Goal: Task Accomplishment & Management: Complete application form

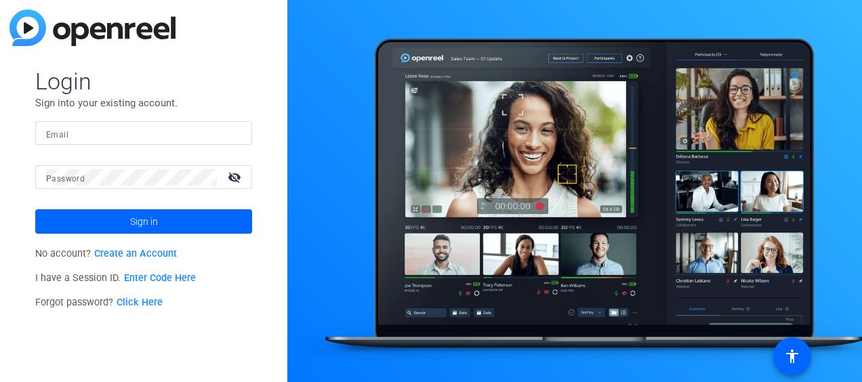
click at [110, 252] on link "Create an Account" at bounding box center [135, 254] width 83 height 12
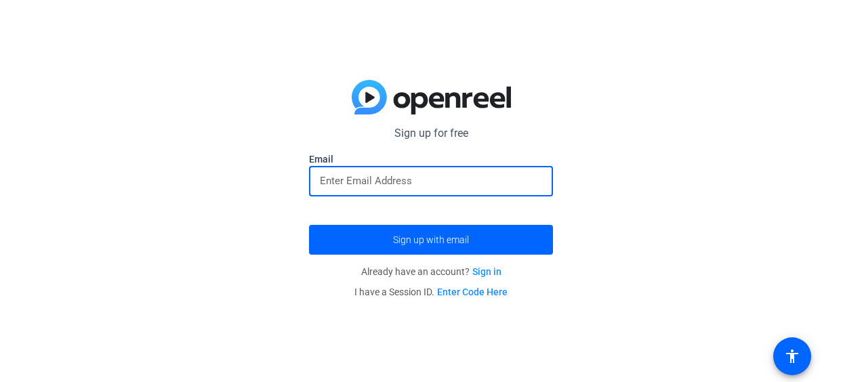
click at [327, 177] on input "email" at bounding box center [431, 181] width 222 height 16
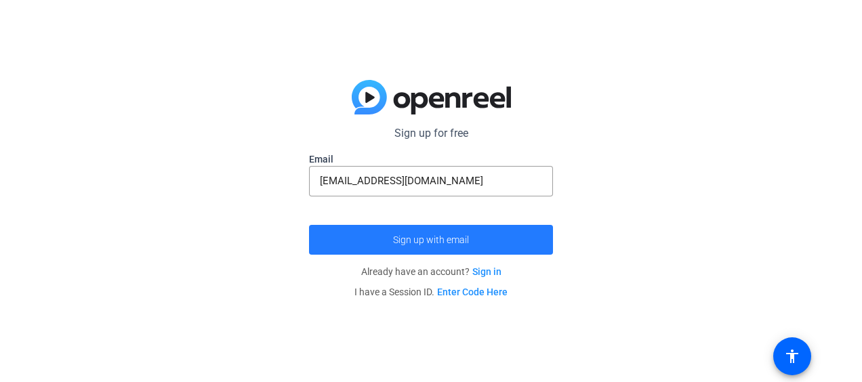
click at [423, 240] on span "Sign up with email" at bounding box center [431, 240] width 76 height 0
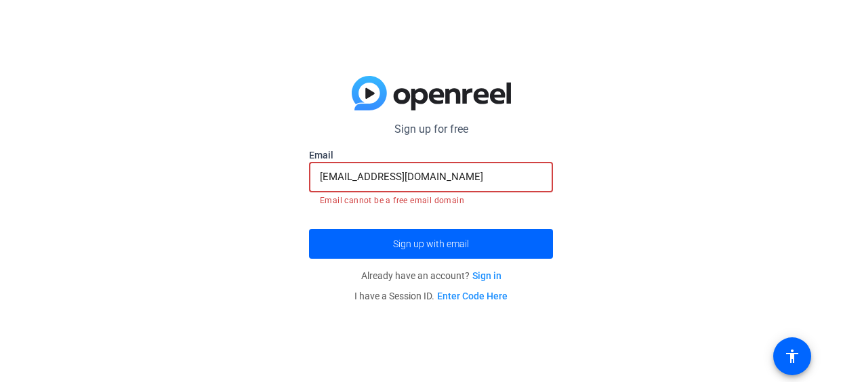
click at [426, 177] on input "[EMAIL_ADDRESS][DOMAIN_NAME]" at bounding box center [431, 177] width 222 height 16
drag, startPoint x: 426, startPoint y: 177, endPoint x: 263, endPoint y: 183, distance: 162.6
click at [263, 183] on div "Sign up for free [PERSON_NAME][EMAIL_ADDRESS][PERSON_NAME][DOMAIN_NAME] Email […" at bounding box center [431, 191] width 862 height 382
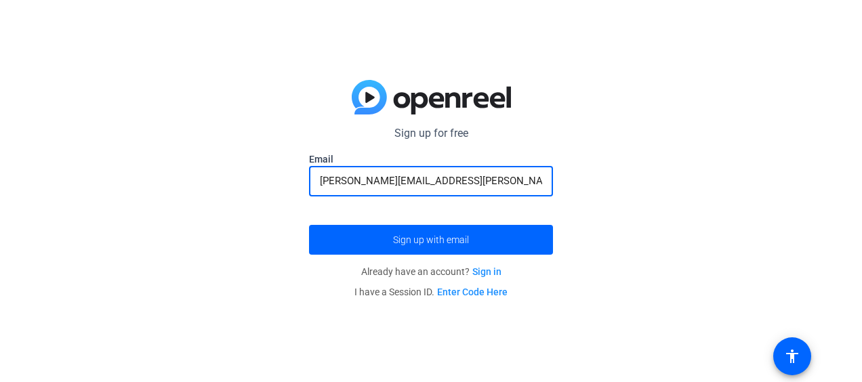
type input "[PERSON_NAME][EMAIL_ADDRESS][PERSON_NAME][DOMAIN_NAME]"
click at [309, 225] on button "Sign up with email" at bounding box center [431, 240] width 244 height 30
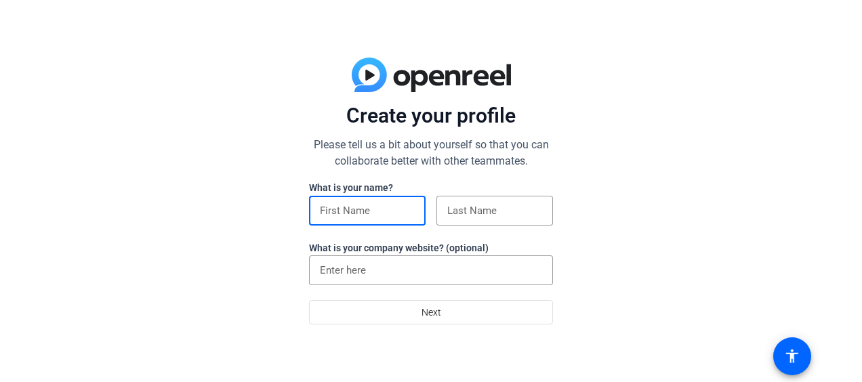
click at [351, 210] on input at bounding box center [367, 211] width 95 height 16
type input "[PERSON_NAME]"
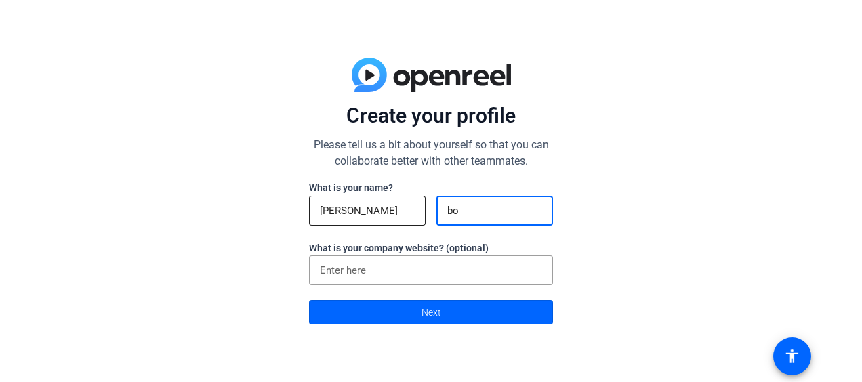
type input "b"
type input "[PERSON_NAME]"
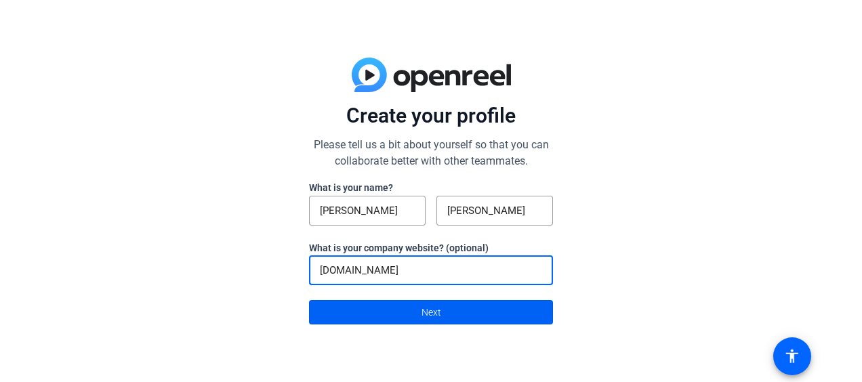
type input "www.kornferry.com"
click at [435, 317] on span "Next" at bounding box center [431, 312] width 20 height 26
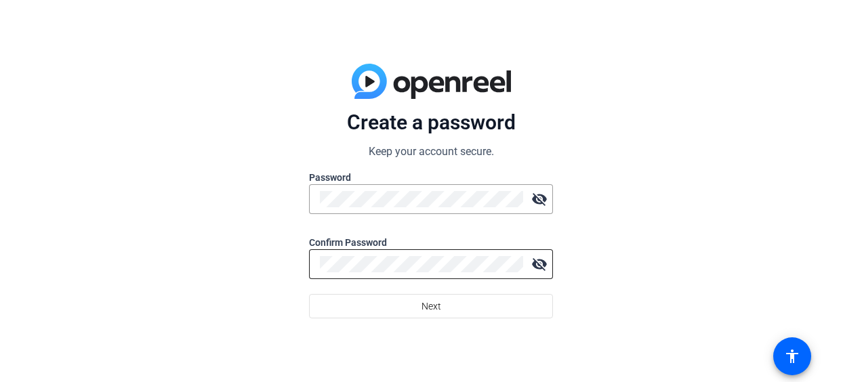
click at [354, 275] on div at bounding box center [421, 264] width 203 height 30
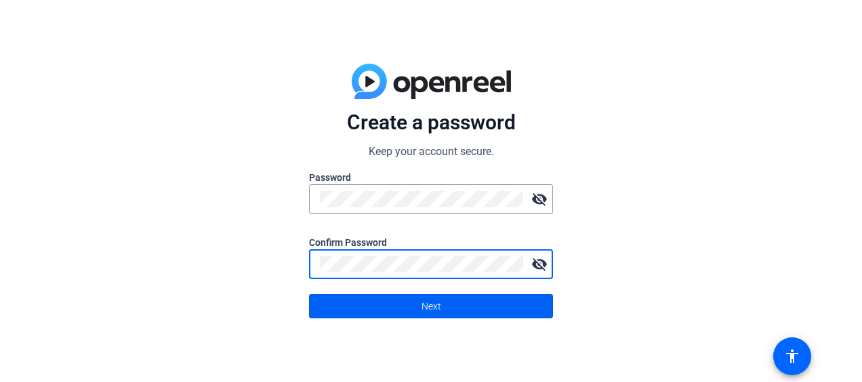
click at [415, 305] on span at bounding box center [431, 306] width 242 height 33
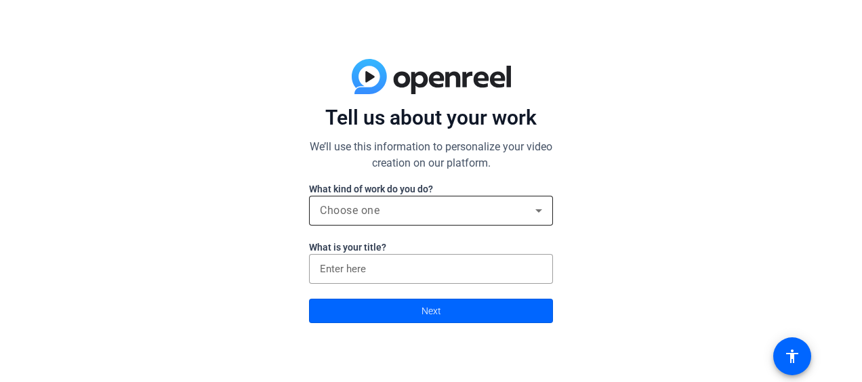
click at [540, 214] on icon at bounding box center [538, 211] width 16 height 16
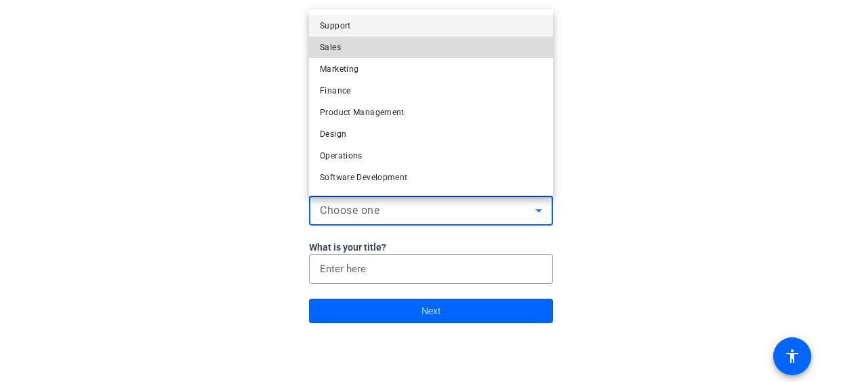
click at [439, 52] on mat-option "Sales" at bounding box center [431, 48] width 244 height 22
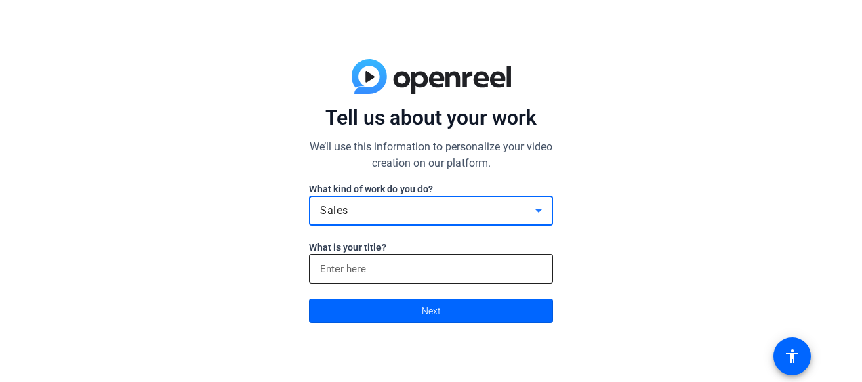
click at [395, 272] on input at bounding box center [431, 269] width 222 height 16
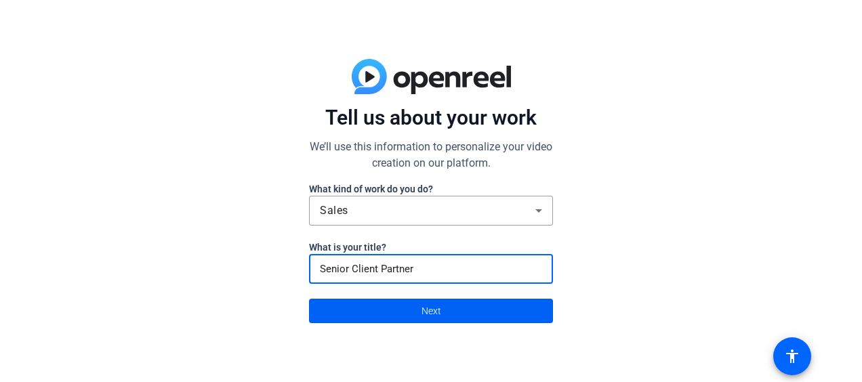
type input "Senior Client Partner"
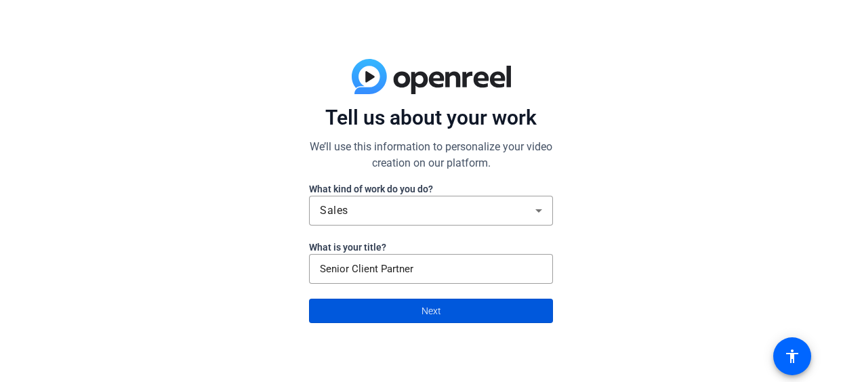
click at [426, 312] on span "Next" at bounding box center [431, 311] width 20 height 26
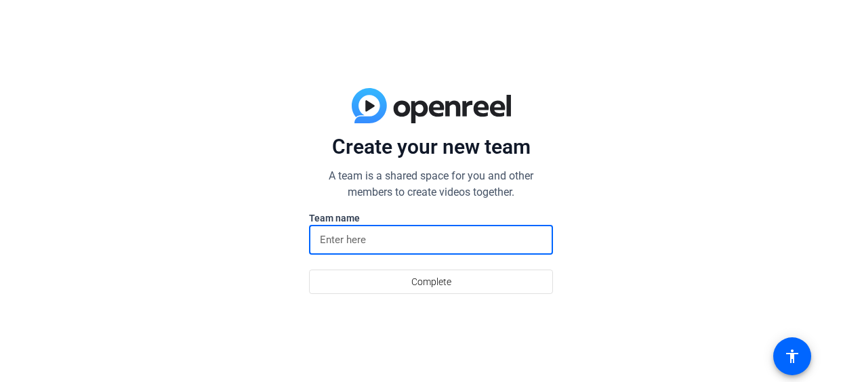
click at [337, 244] on input at bounding box center [431, 240] width 222 height 16
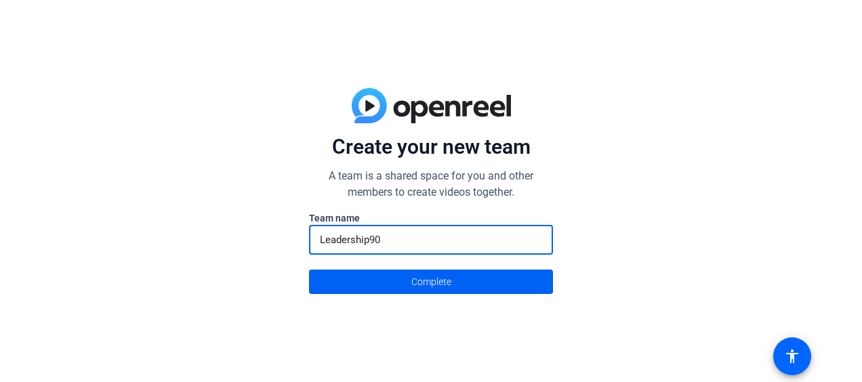
type input "Leadership90"
click at [393, 278] on span at bounding box center [431, 282] width 242 height 33
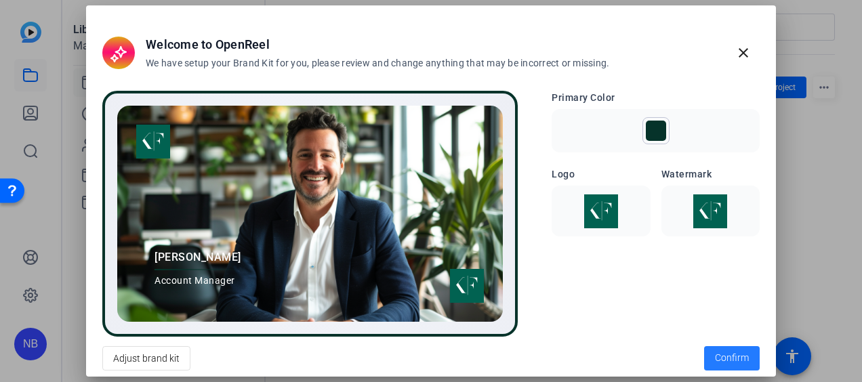
click at [725, 355] on span "Confirm" at bounding box center [732, 358] width 34 height 14
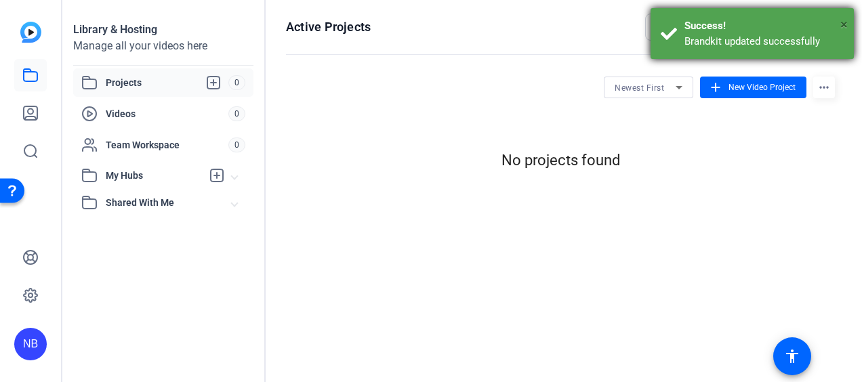
click at [843, 24] on span "×" at bounding box center [843, 24] width 7 height 16
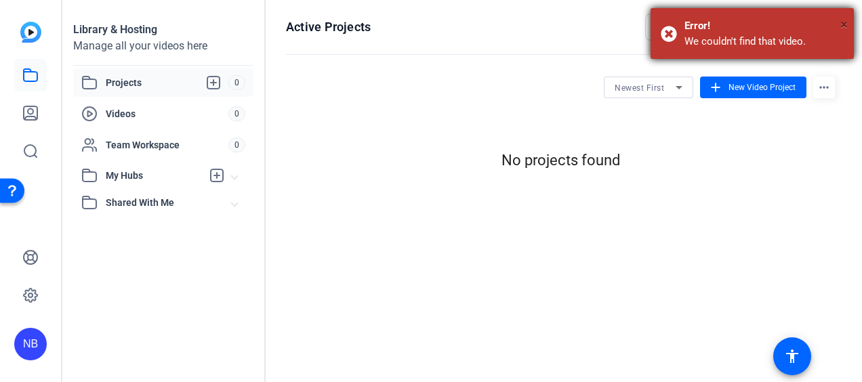
click at [845, 23] on span "×" at bounding box center [843, 24] width 7 height 16
